Goal: Navigation & Orientation: Find specific page/section

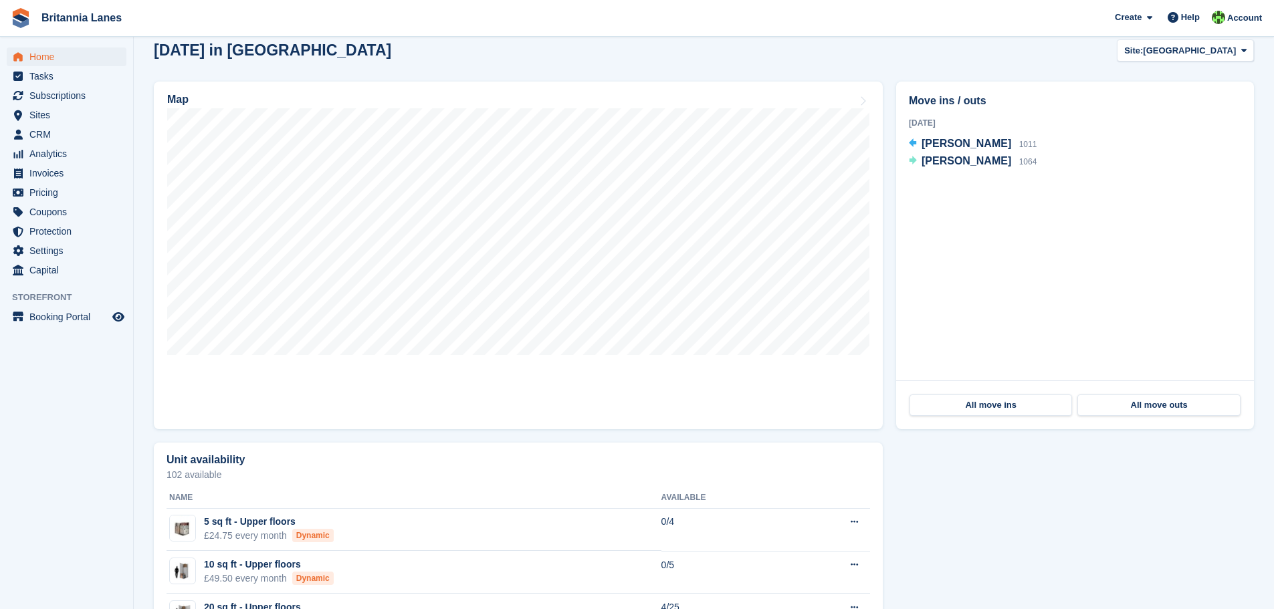
scroll to position [334, 0]
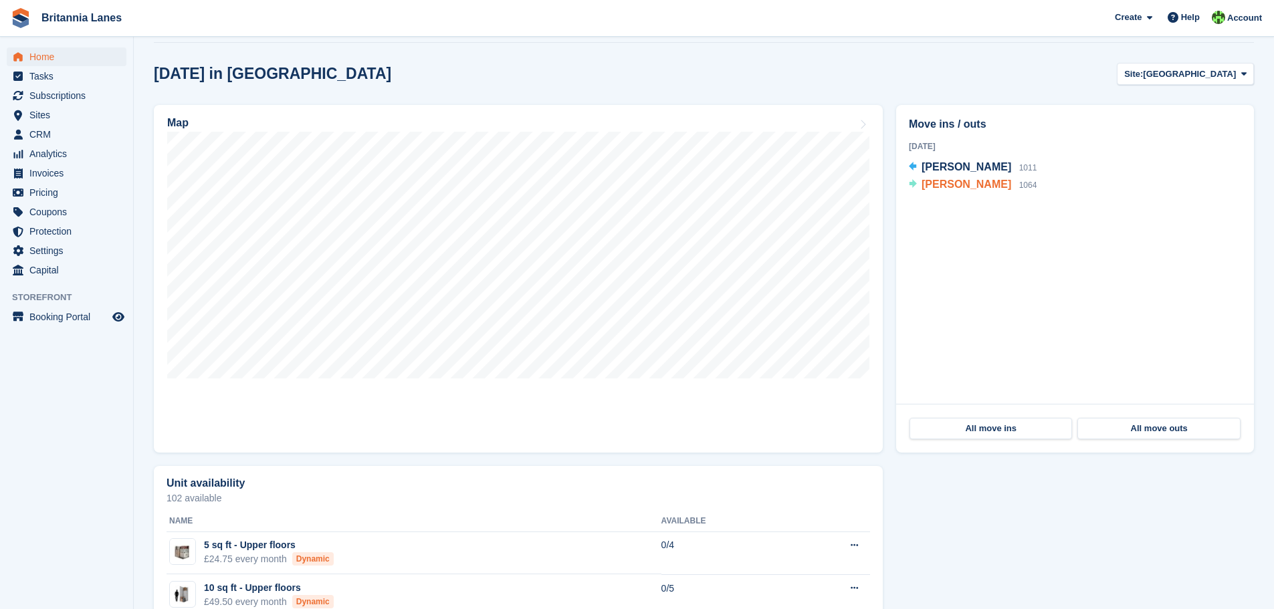
click at [944, 185] on span "[PERSON_NAME]" at bounding box center [967, 184] width 90 height 11
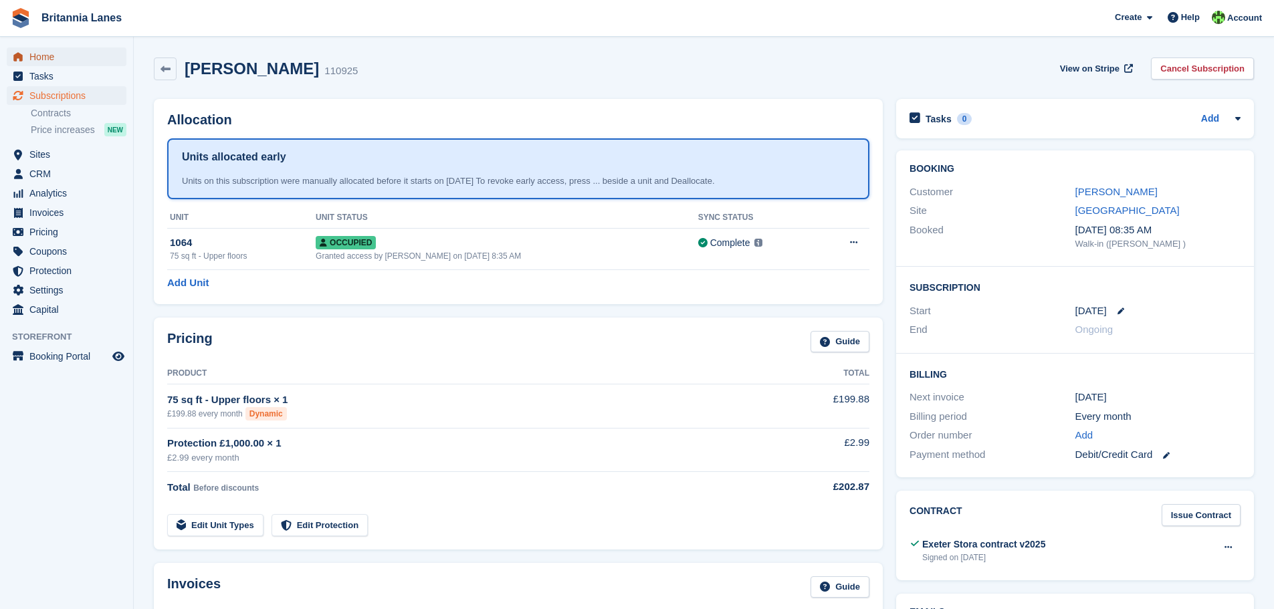
click at [51, 58] on span "Home" at bounding box center [69, 56] width 80 height 19
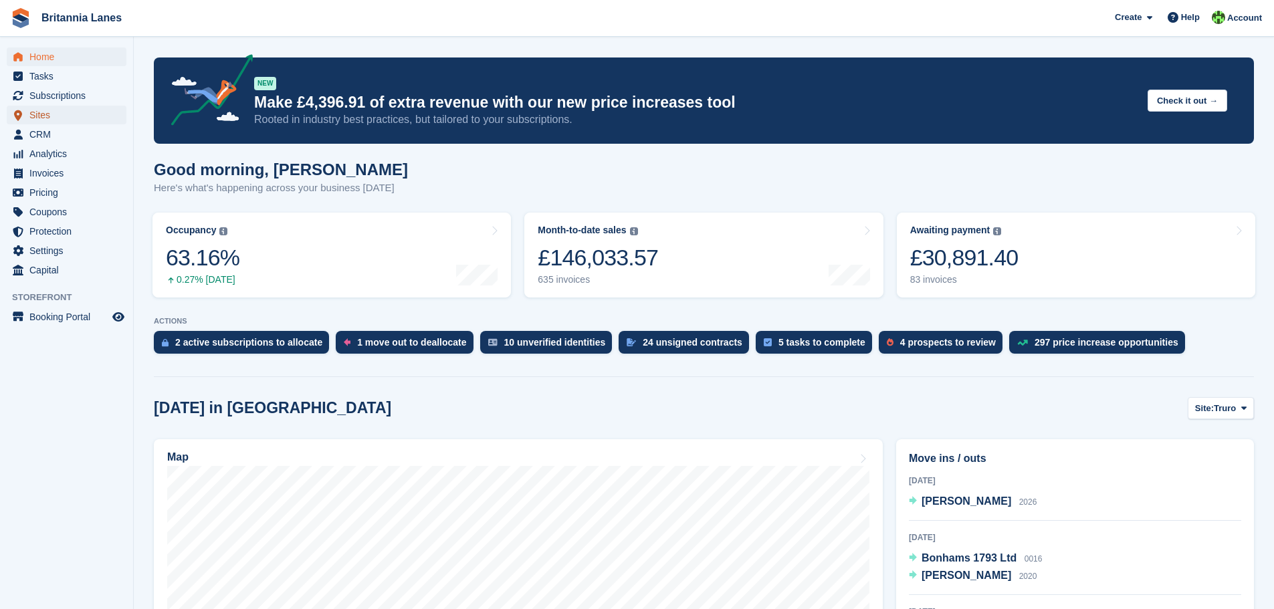
click at [39, 118] on span "Sites" at bounding box center [69, 115] width 80 height 19
